Goal: Task Accomplishment & Management: Manage account settings

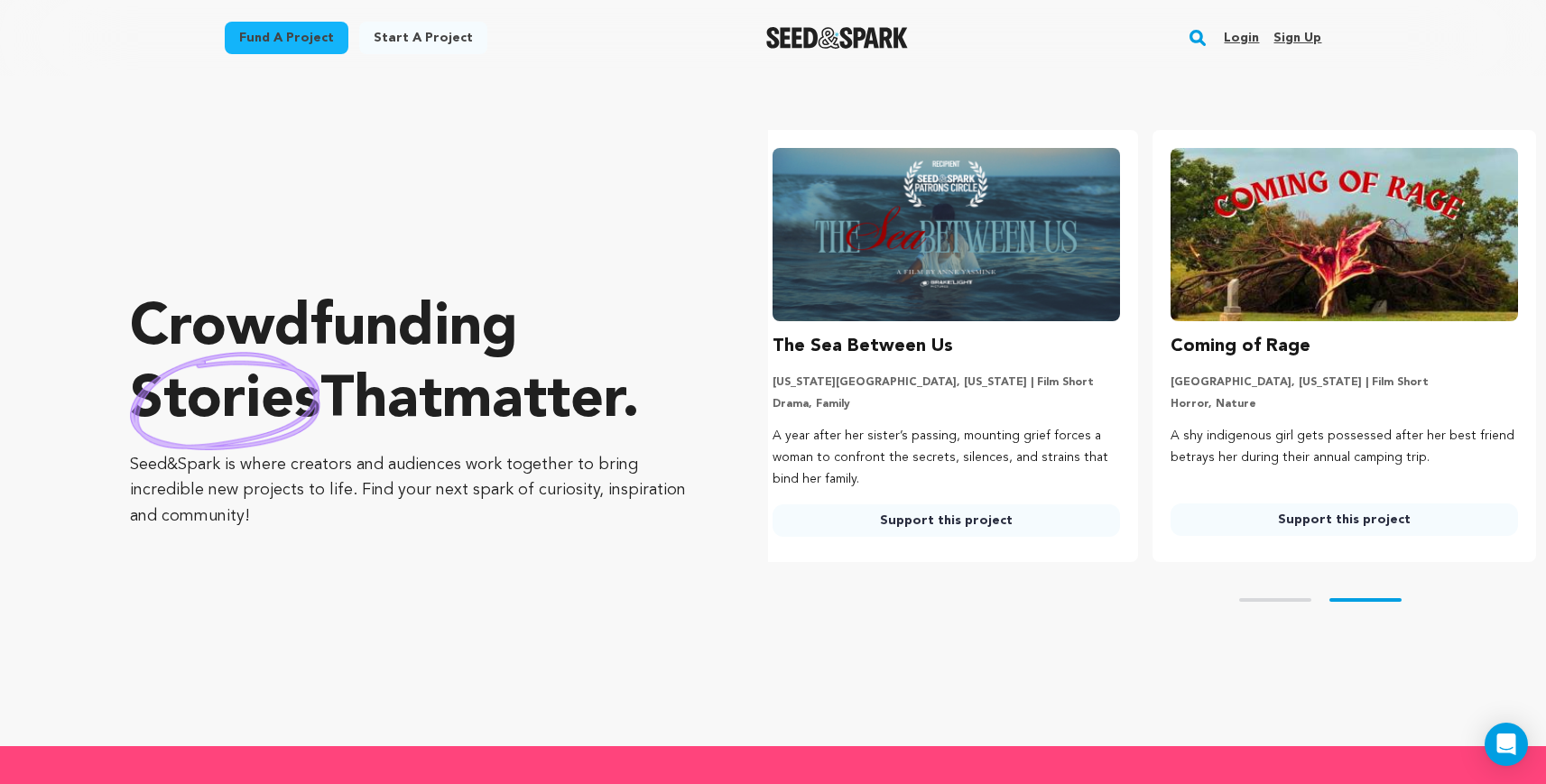
scroll to position [0, 413]
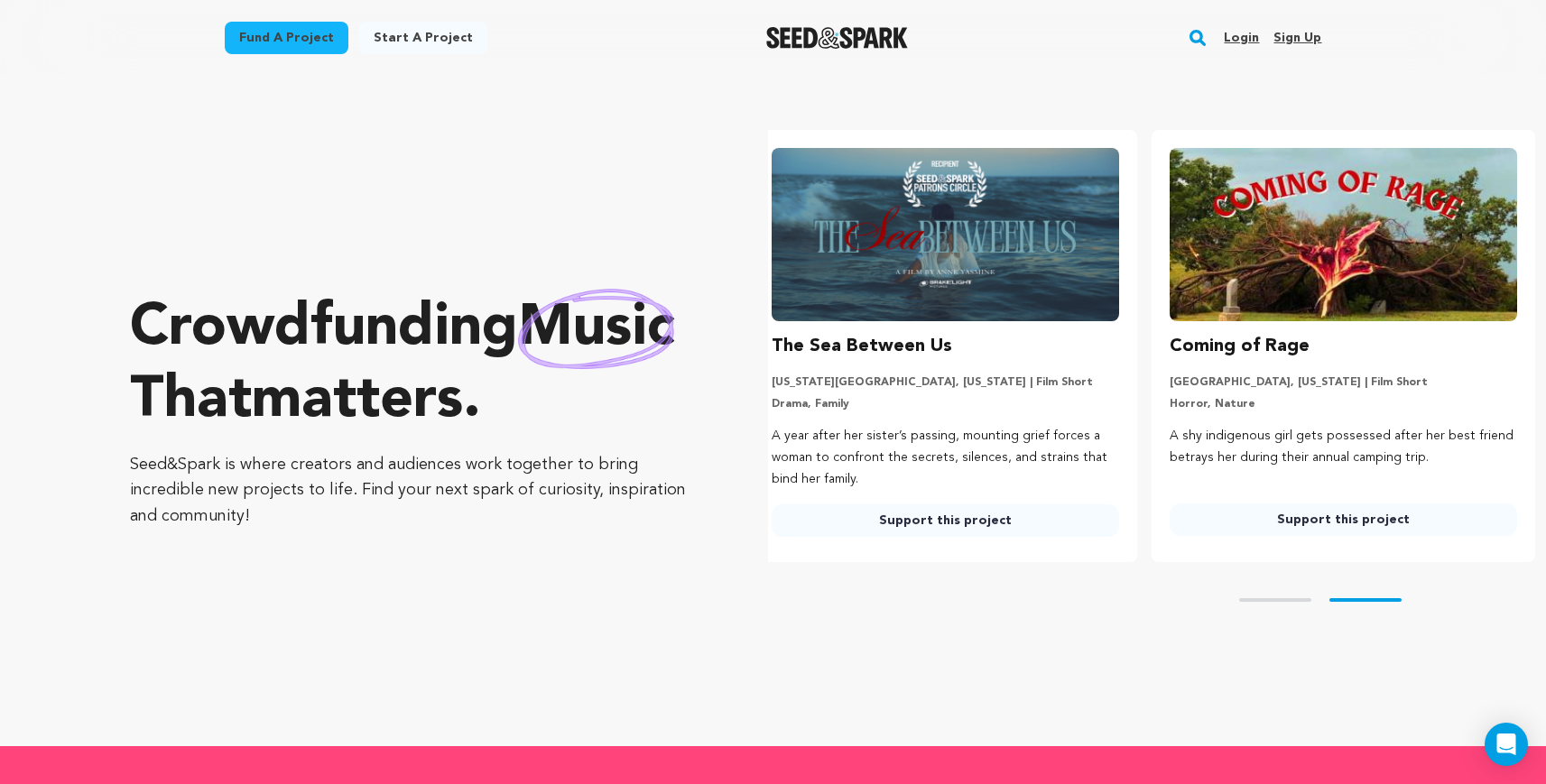
click at [1237, 36] on link "Login" at bounding box center [1241, 38] width 35 height 29
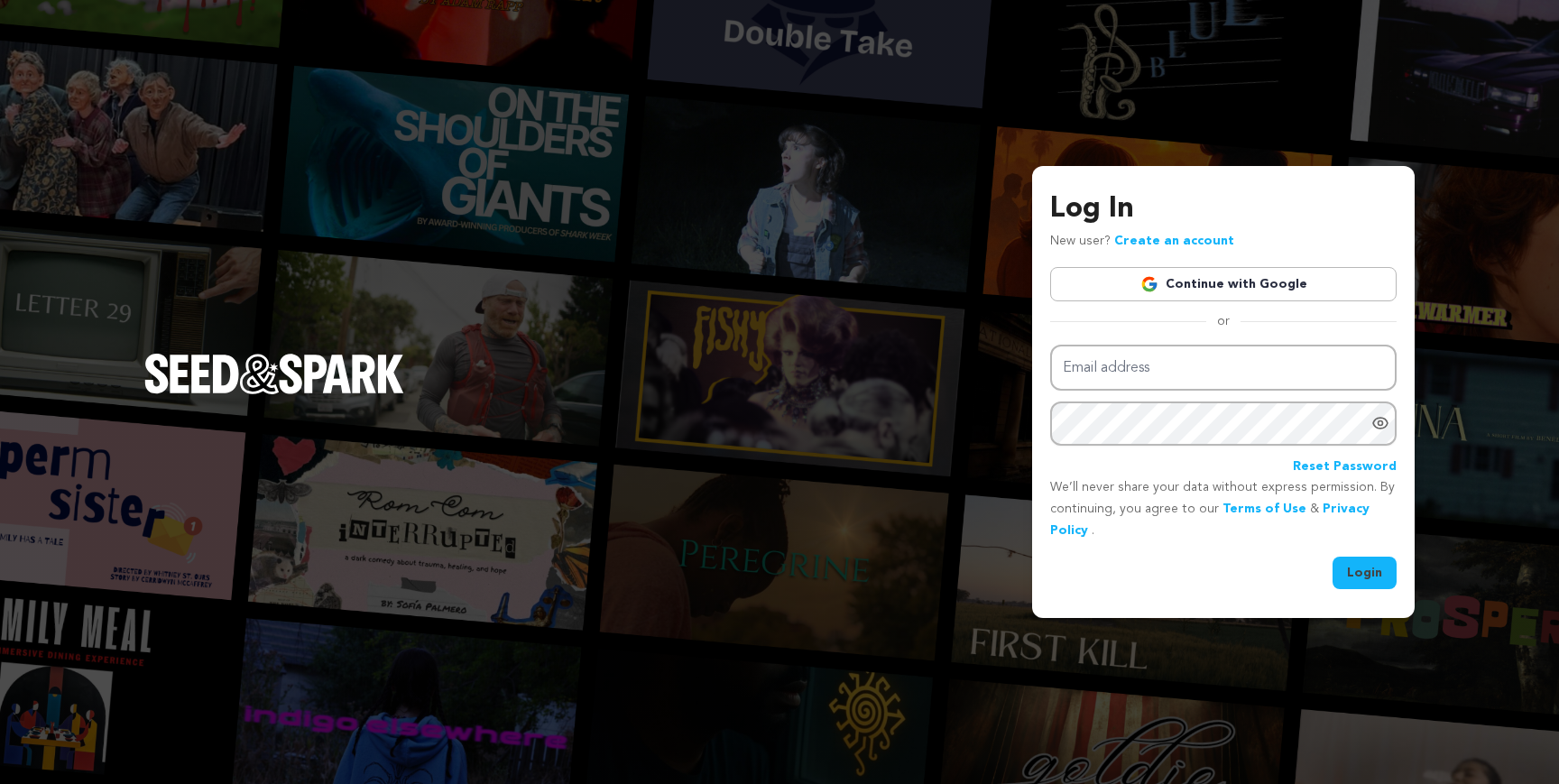
click at [1220, 280] on link "Continue with Google" at bounding box center [1223, 283] width 346 height 35
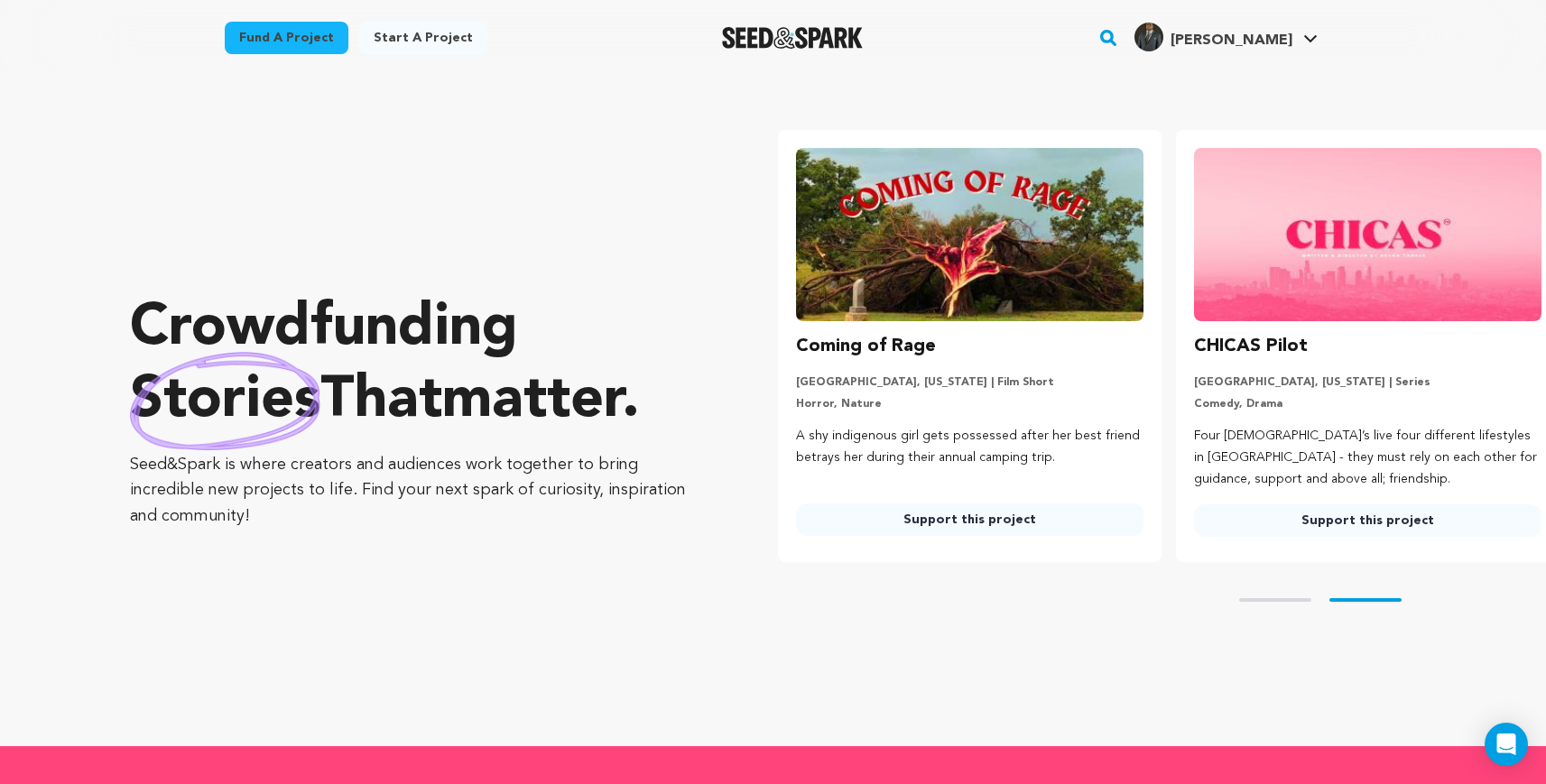
scroll to position [0, 413]
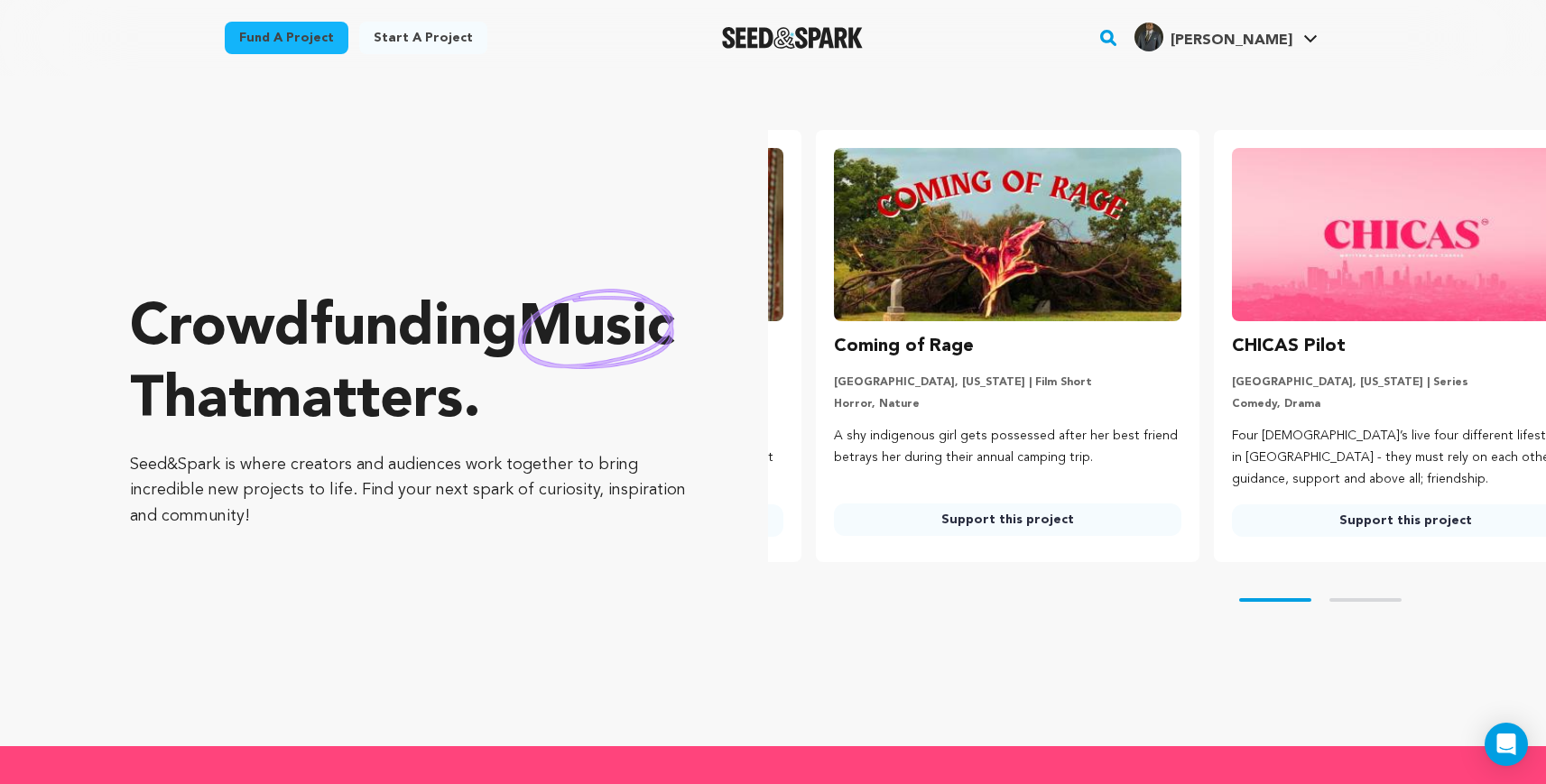
click at [1317, 40] on icon at bounding box center [1310, 39] width 15 height 9
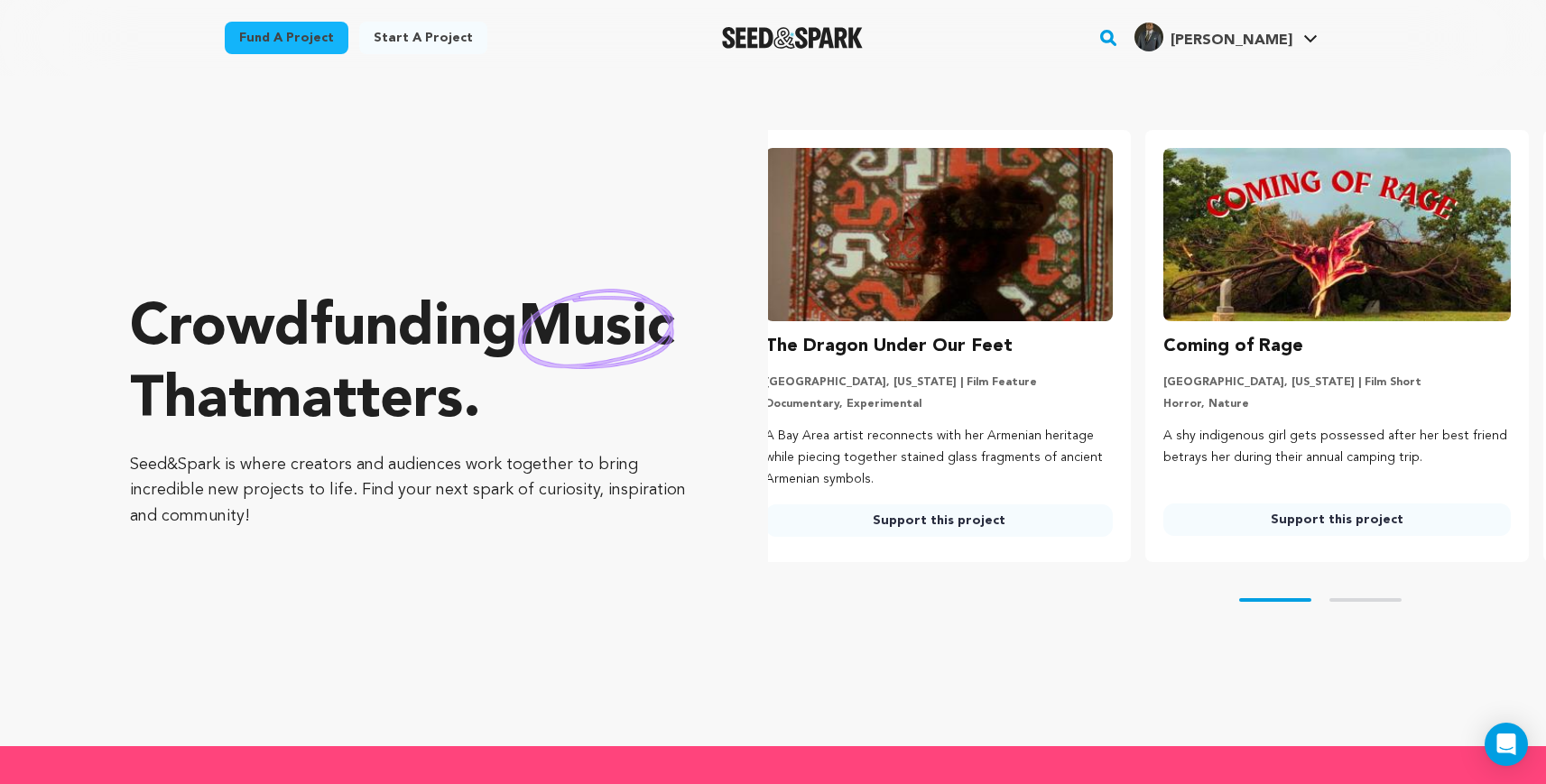
scroll to position [0, 5]
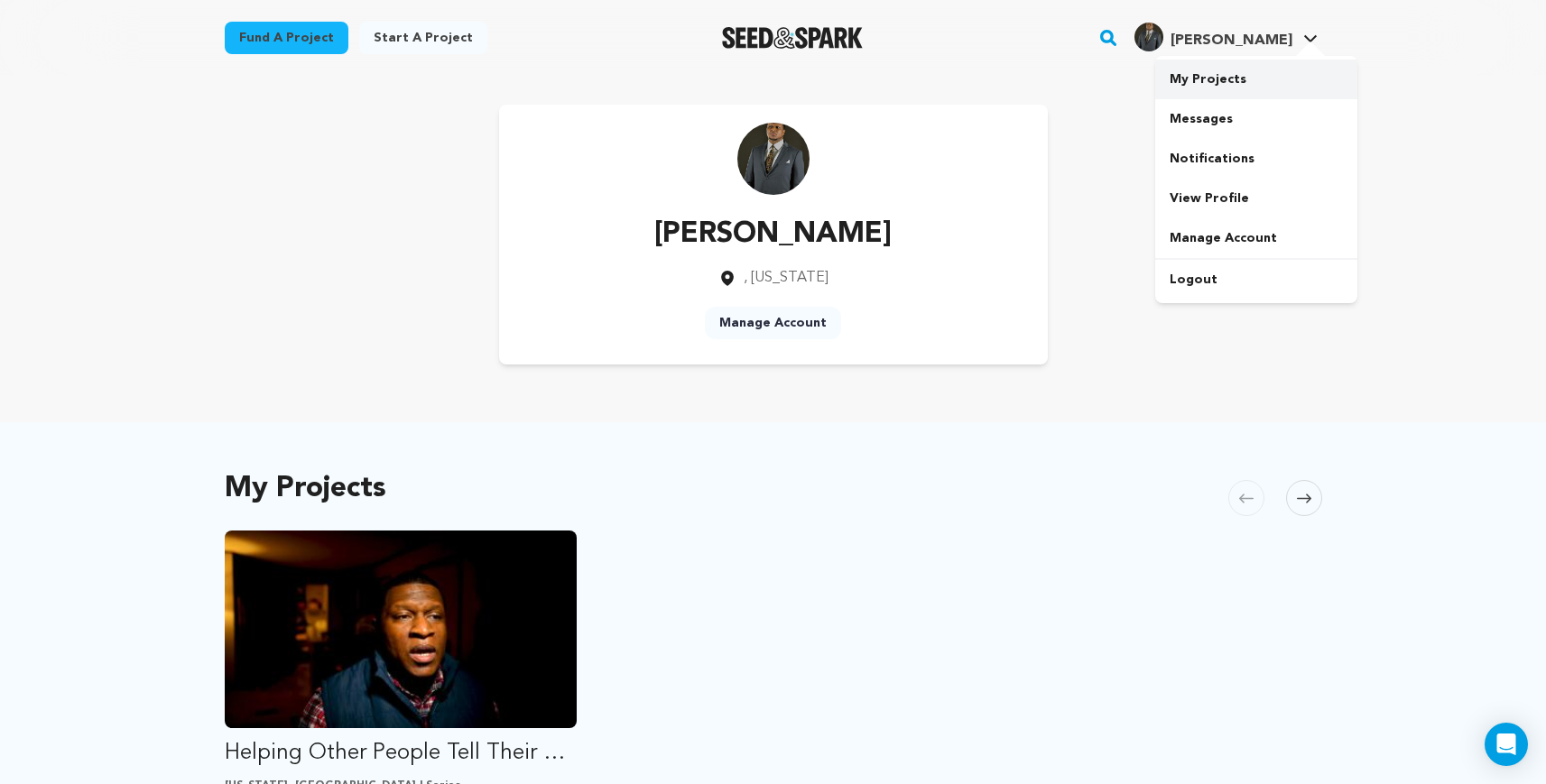
click at [1242, 77] on link "My Projects" at bounding box center [1256, 79] width 202 height 40
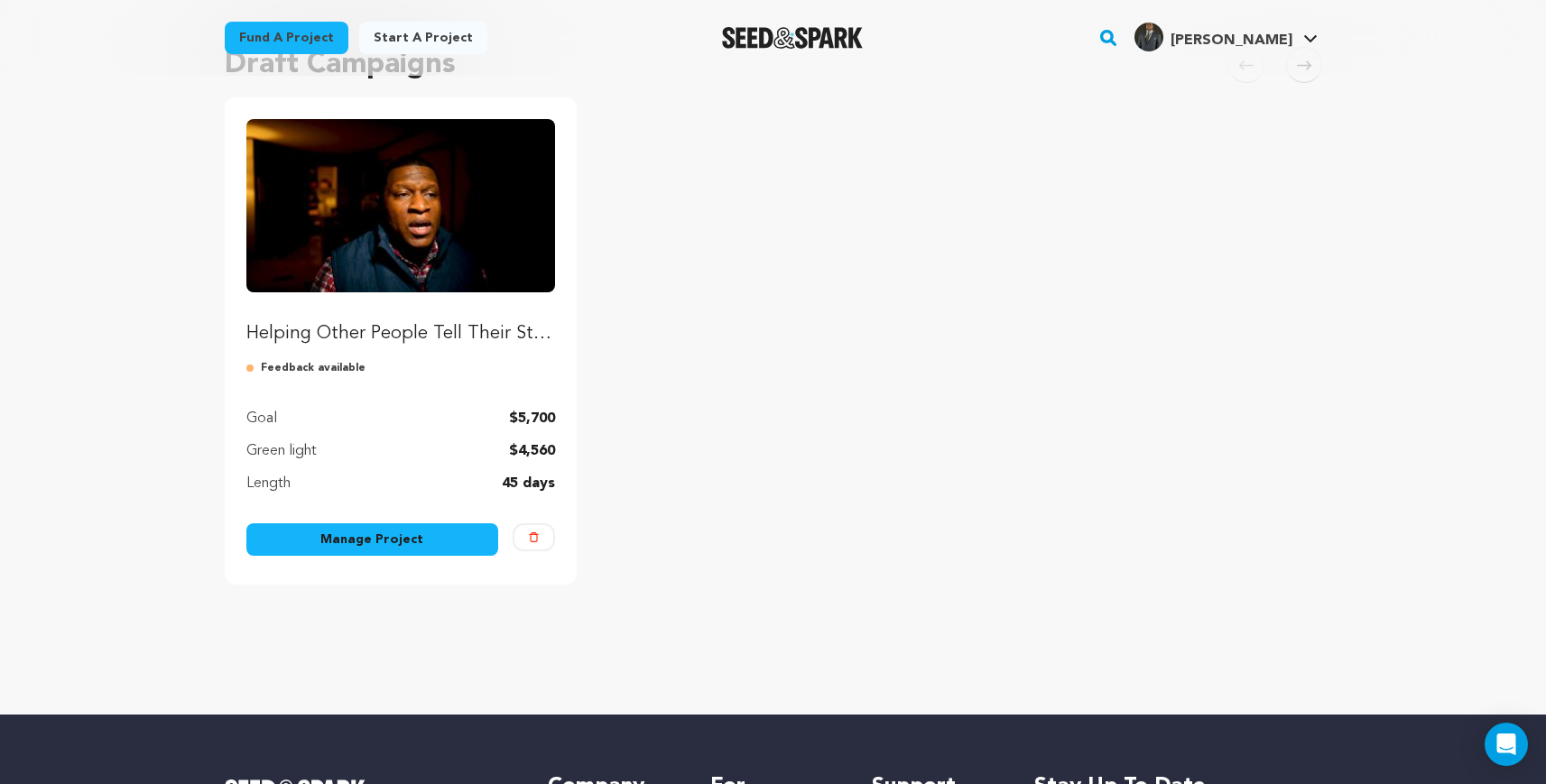
scroll to position [162, 0]
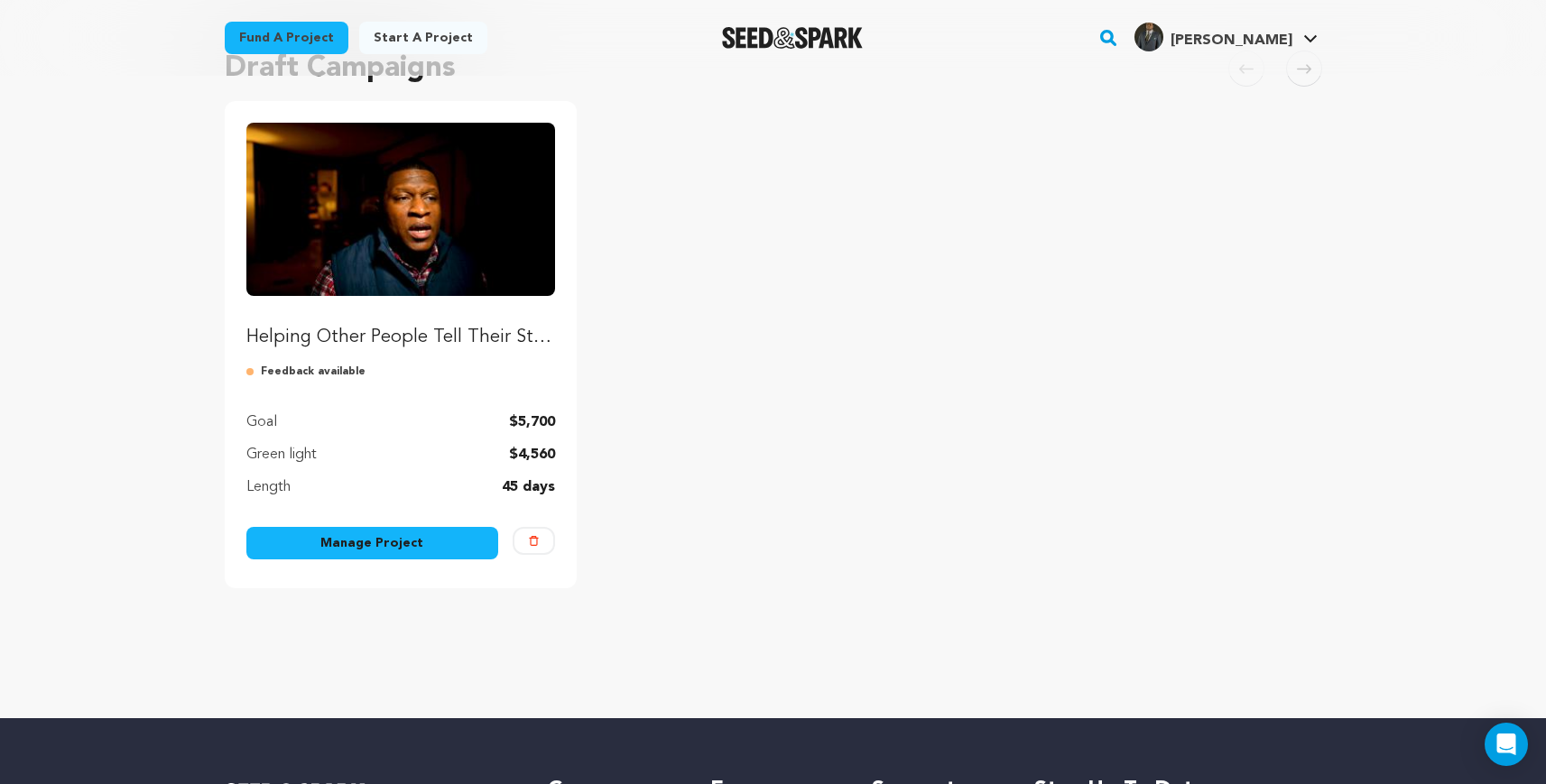
click at [250, 370] on img at bounding box center [253, 372] width 15 height 15
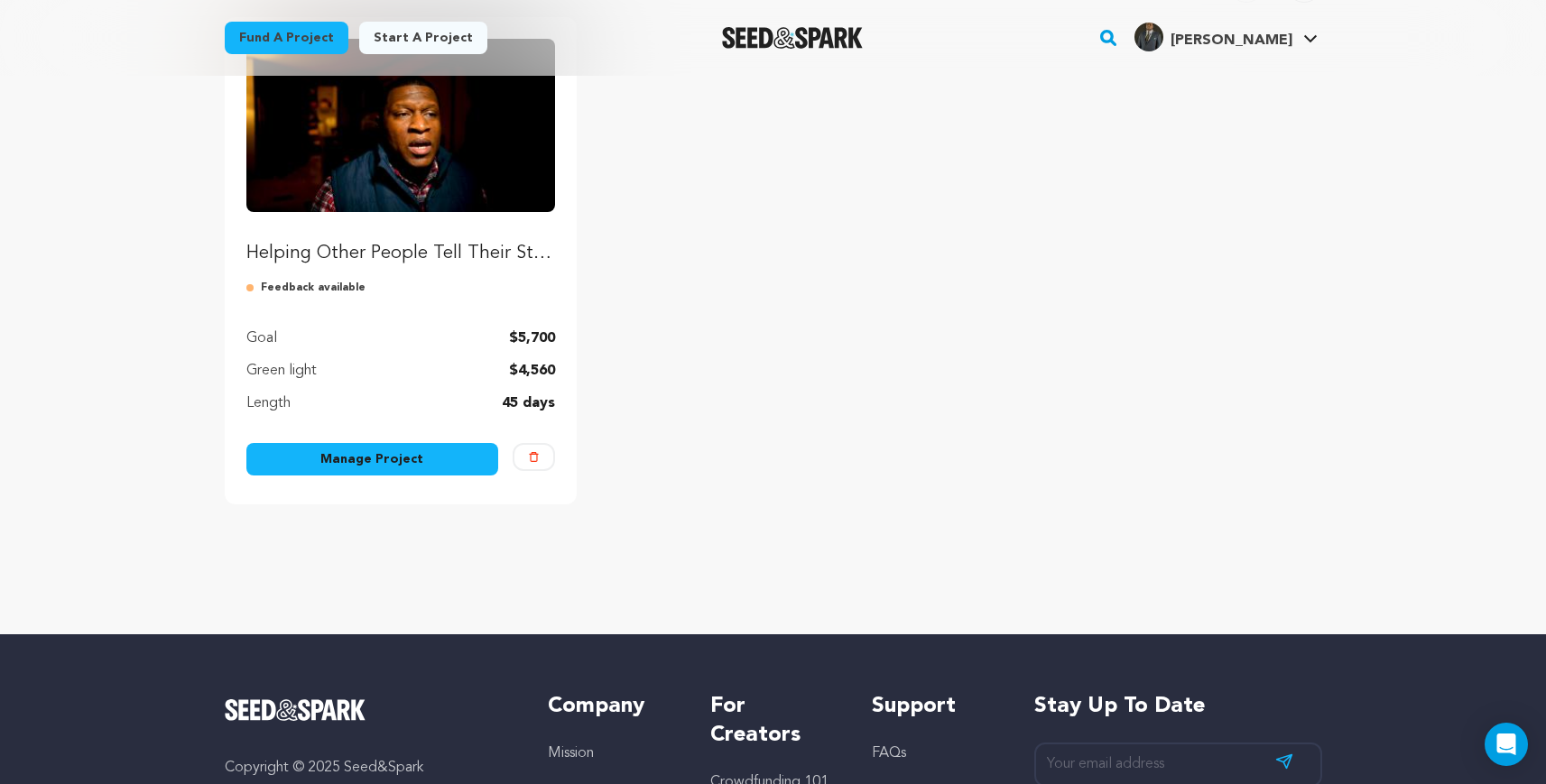
scroll to position [244, 0]
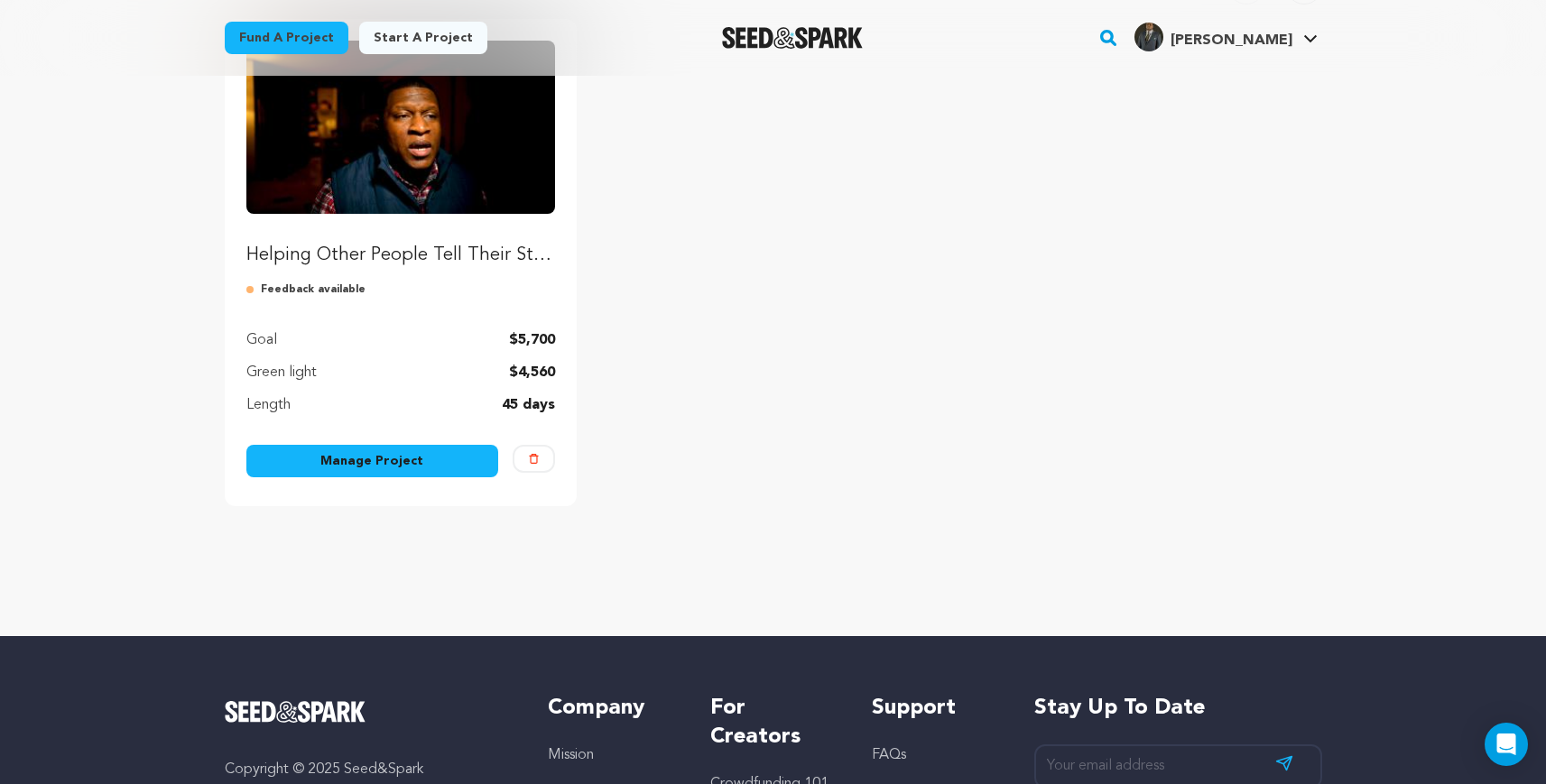
click at [342, 456] on link "Manage Project" at bounding box center [372, 461] width 253 height 33
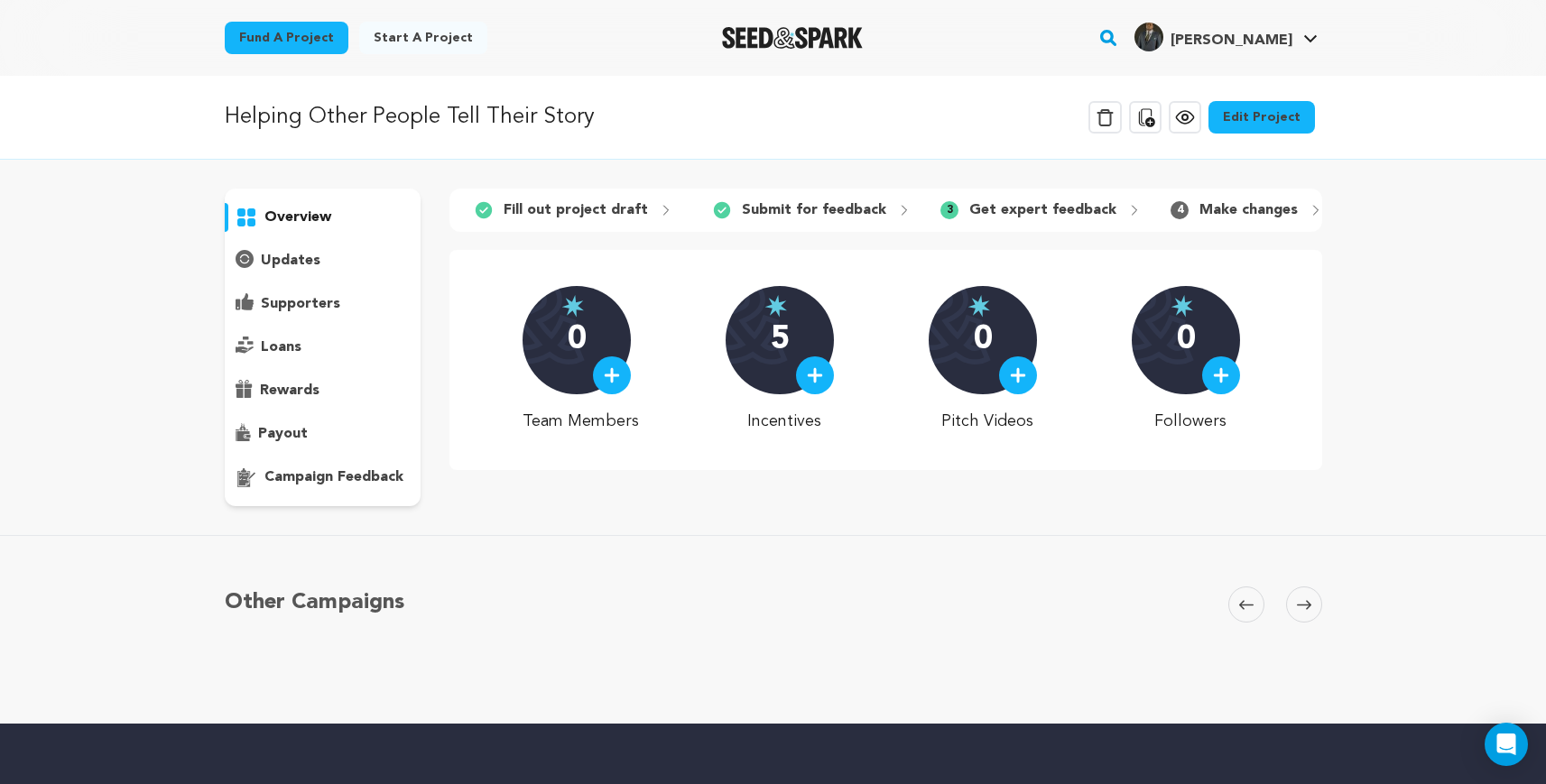
click at [1127, 208] on icon at bounding box center [1133, 210] width 15 height 15
click at [1127, 210] on icon at bounding box center [1133, 210] width 15 height 15
click at [940, 211] on span "3" at bounding box center [949, 210] width 18 height 18
click at [1308, 214] on icon at bounding box center [1315, 210] width 15 height 15
click at [1042, 206] on p "Get expert feedback" at bounding box center [1042, 210] width 147 height 22
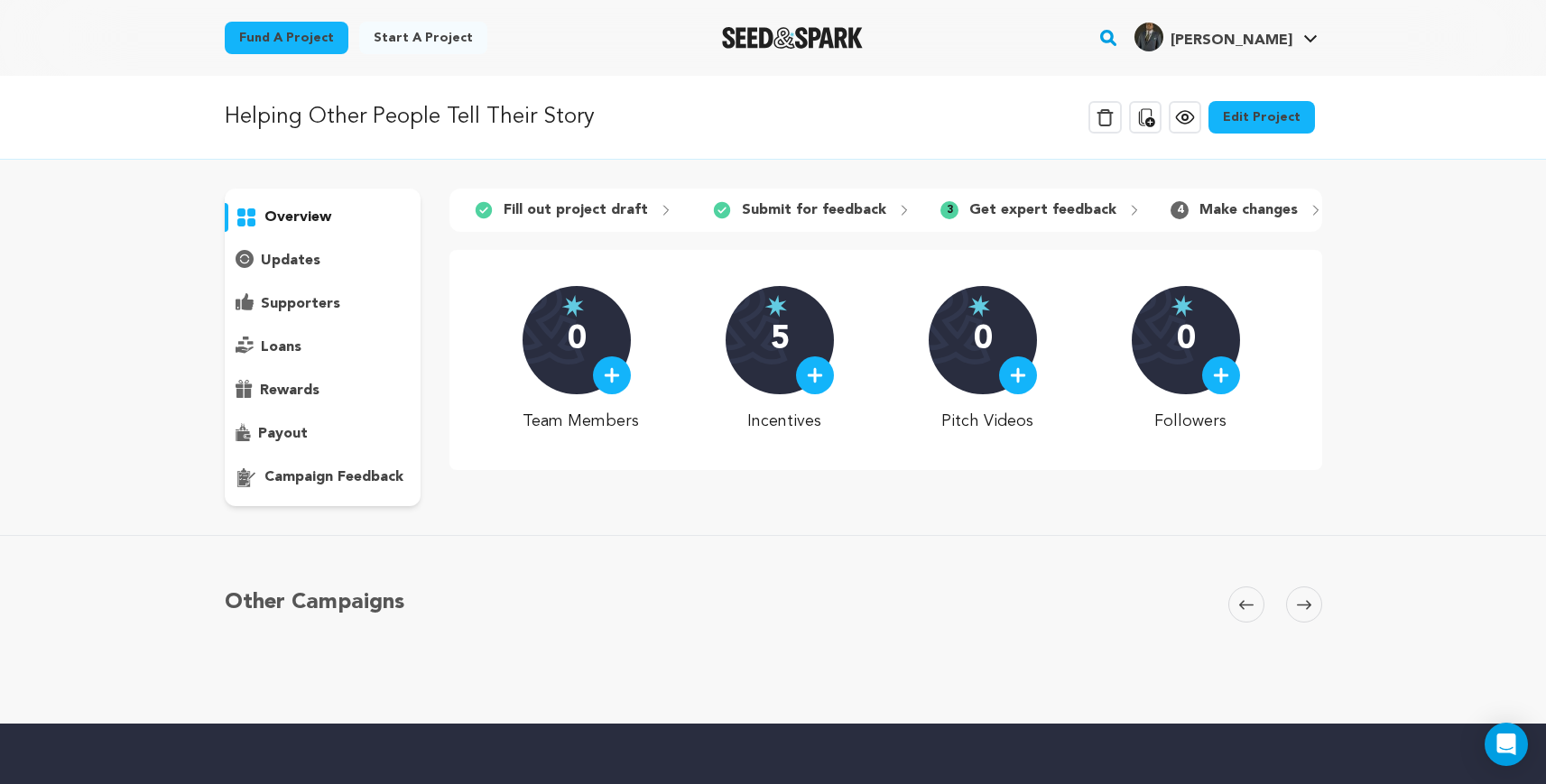
click at [306, 260] on p "updates" at bounding box center [291, 261] width 59 height 22
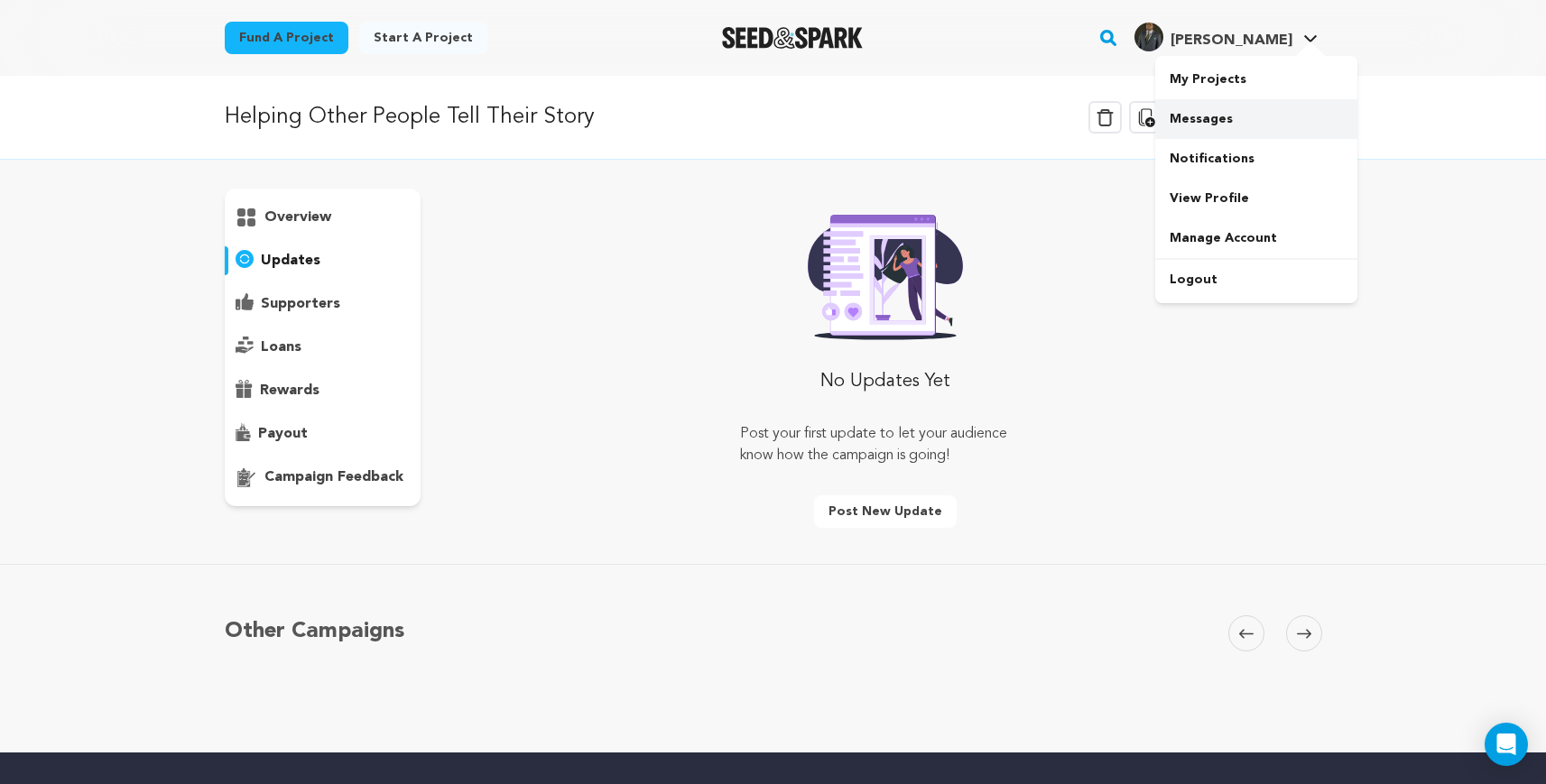
click at [1228, 127] on link "Messages" at bounding box center [1256, 119] width 202 height 40
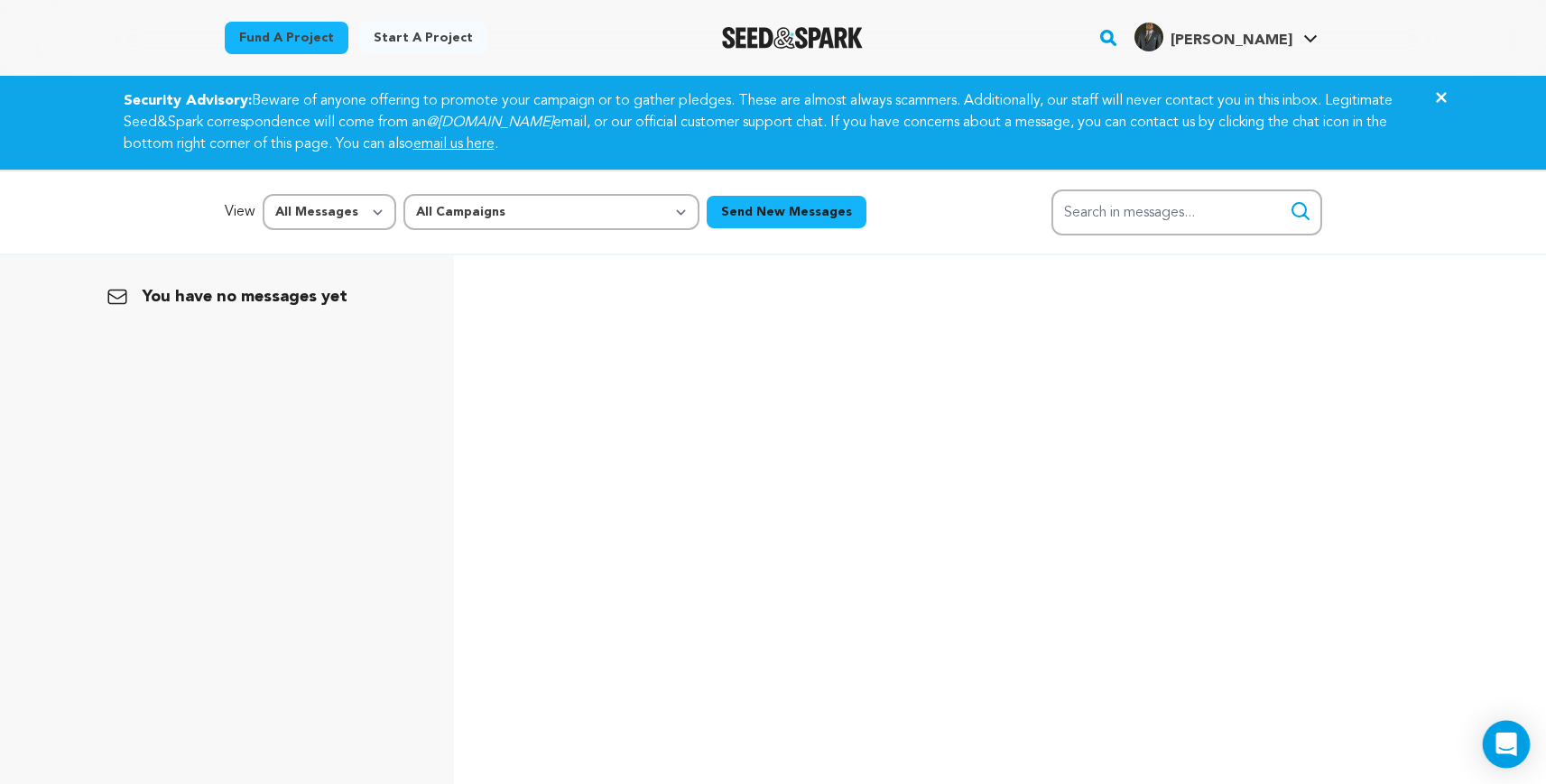
click at [1505, 740] on icon "Open Intercom Messenger" at bounding box center [1505, 744] width 21 height 24
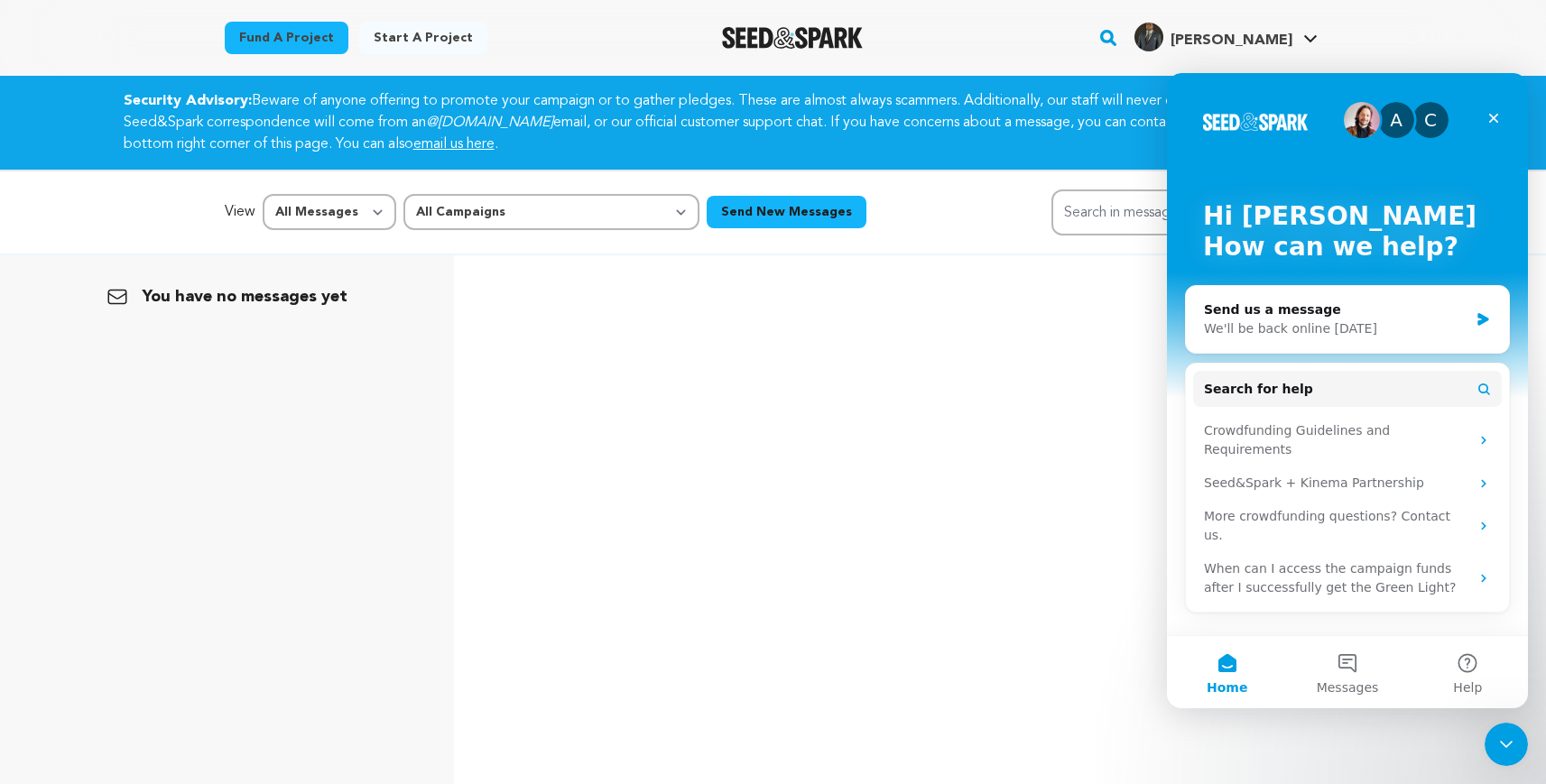
click at [1363, 126] on img "Intercom messenger" at bounding box center [1362, 120] width 36 height 36
click at [1340, 675] on button "Messages" at bounding box center [1347, 671] width 120 height 72
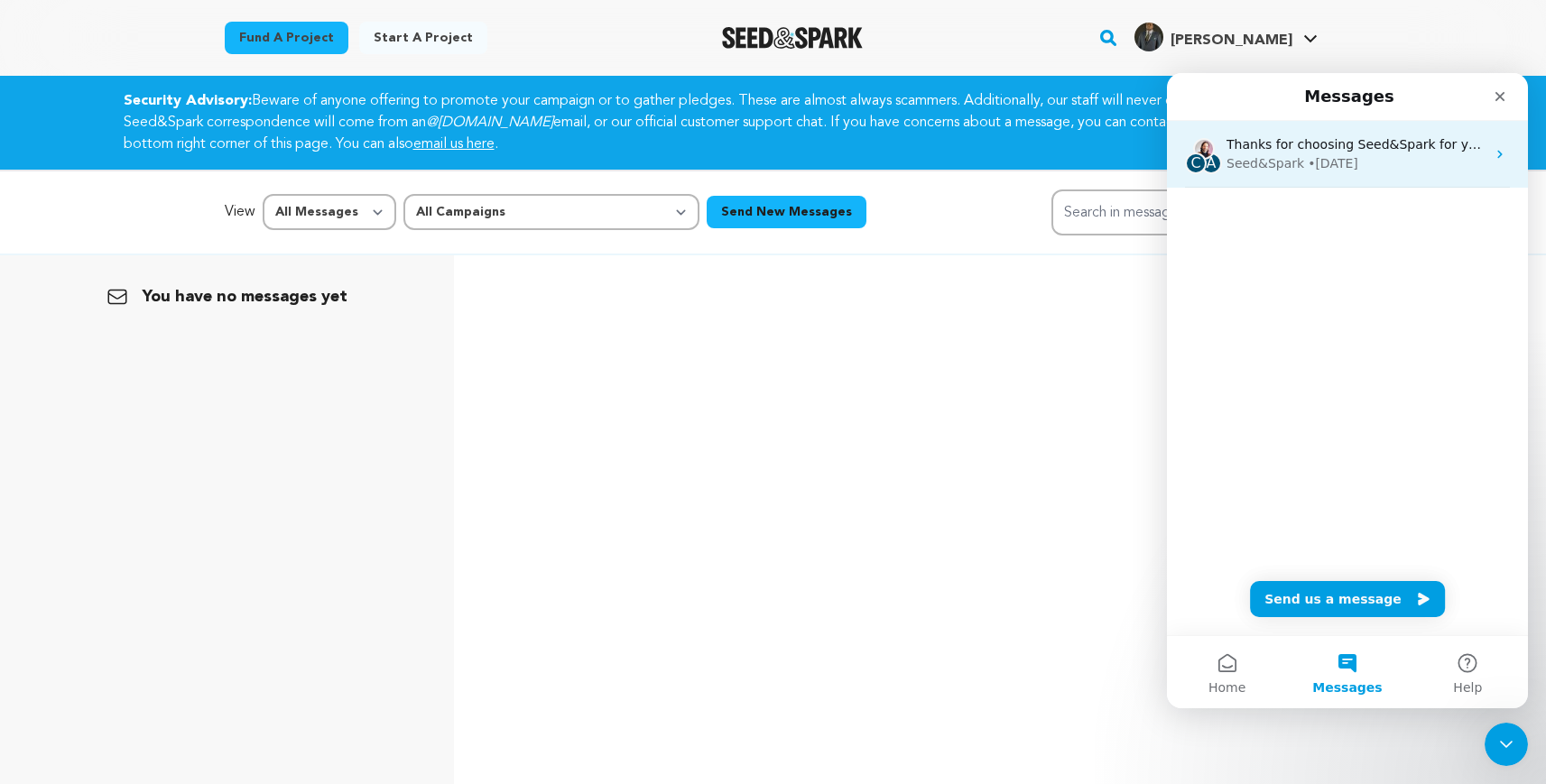
click at [1475, 168] on div "Seed&Spark • 1w ago" at bounding box center [1356, 164] width 259 height 19
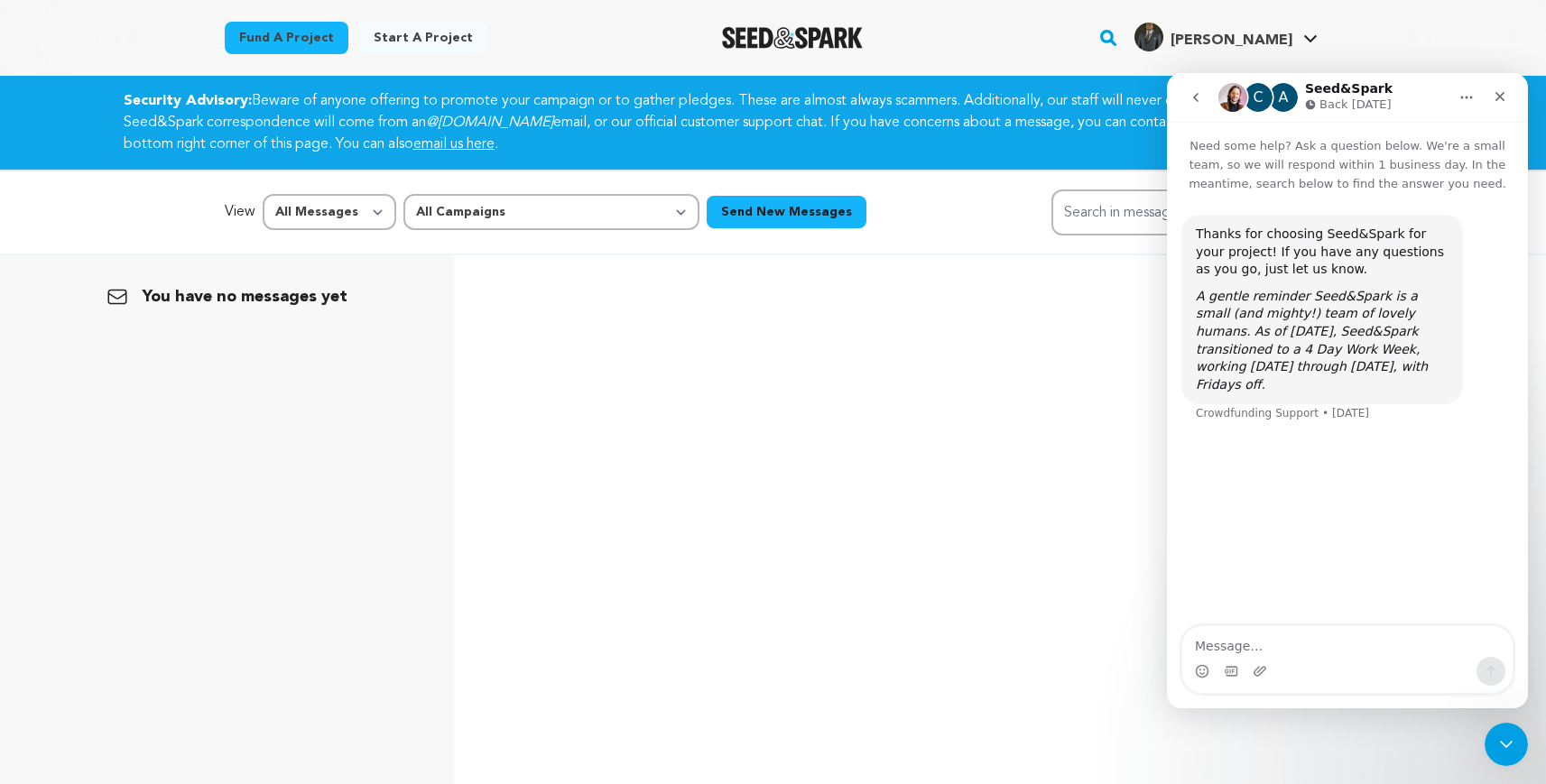
scroll to position [14, 0]
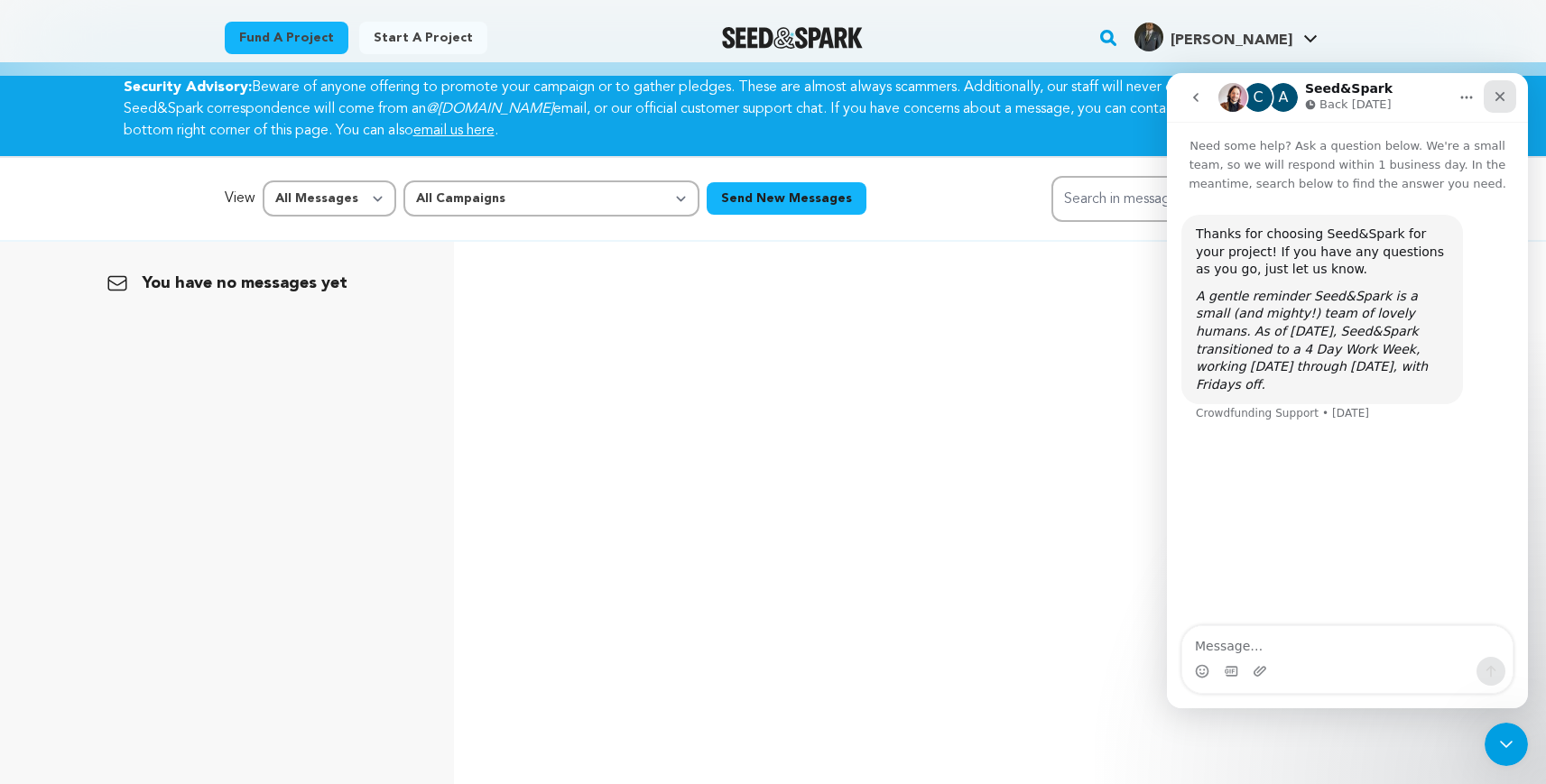
click at [1504, 101] on icon "Close" at bounding box center [1499, 96] width 15 height 15
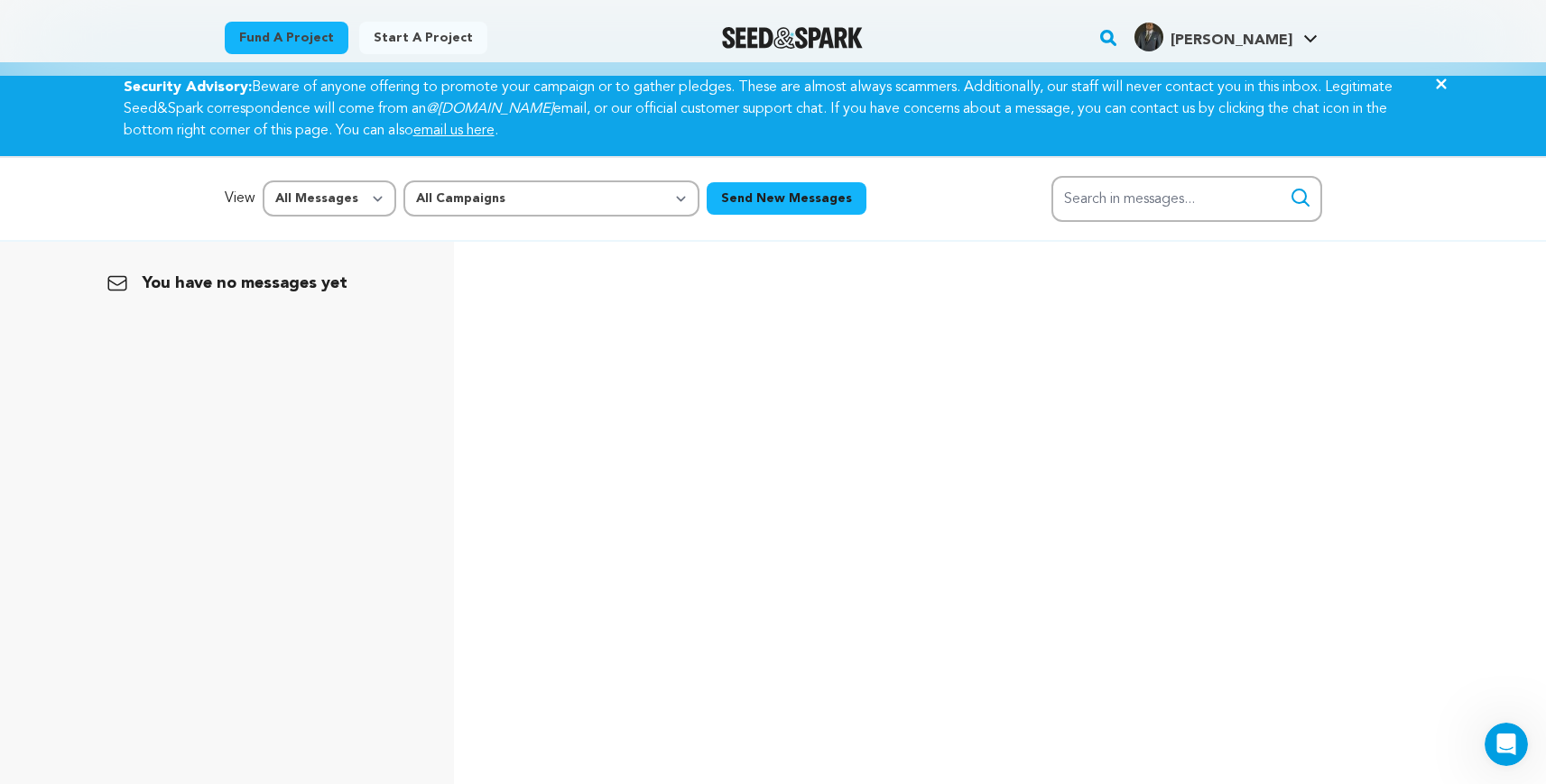
scroll to position [0, 0]
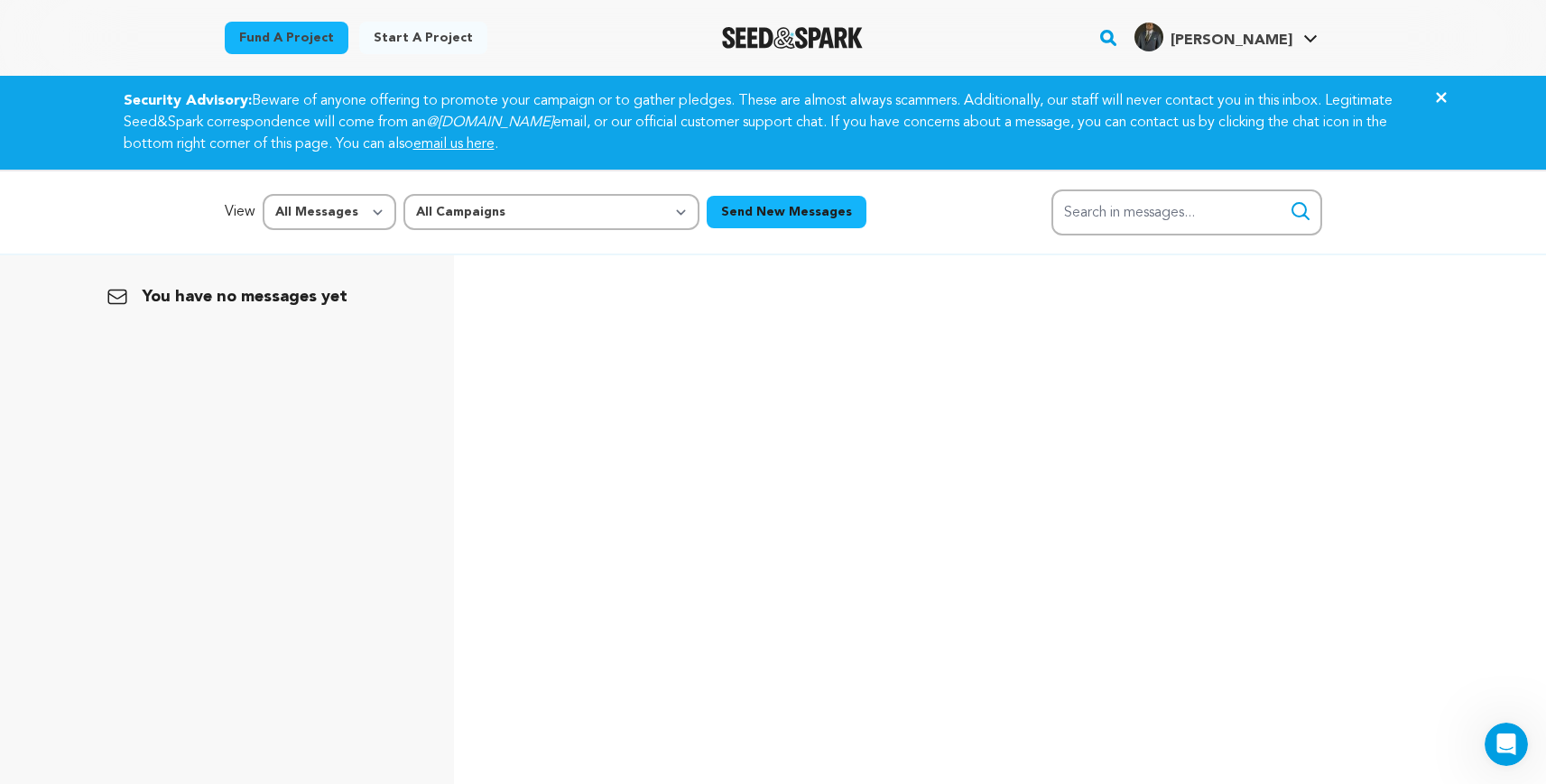
click at [1313, 32] on link "Benjamin C. Benjamin C." at bounding box center [1226, 35] width 190 height 33
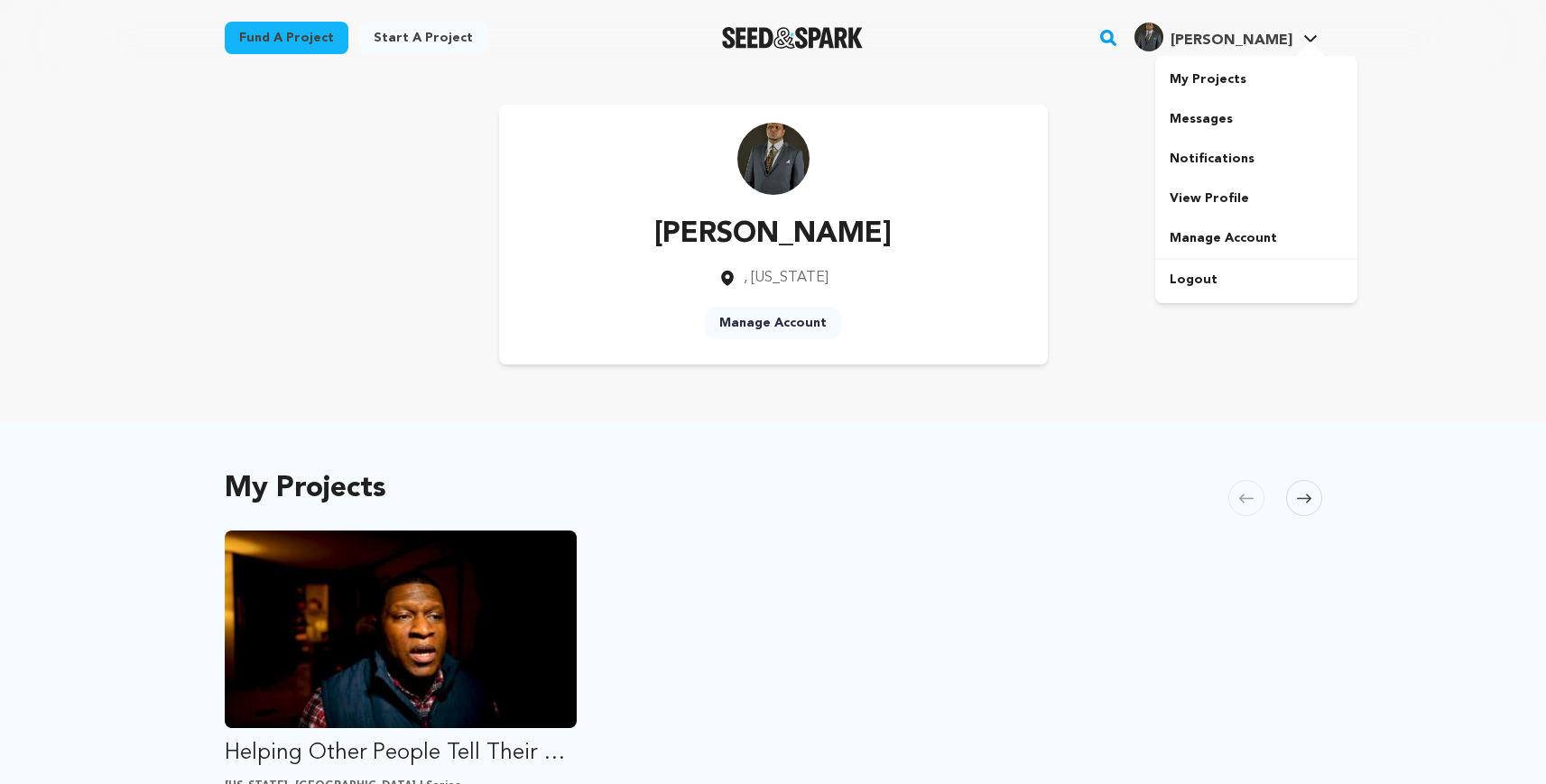
click at [1314, 41] on icon at bounding box center [1310, 39] width 15 height 9
click at [1209, 269] on link "Logout" at bounding box center [1256, 280] width 202 height 40
